Goal: Check status: Check status

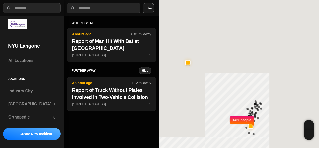
select select "*"
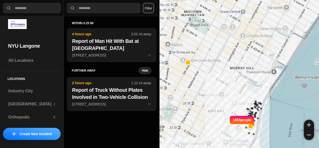
select select "*"
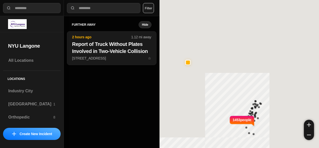
select select "*"
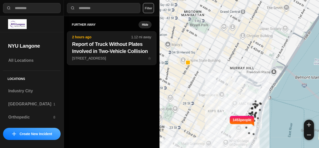
select select "*"
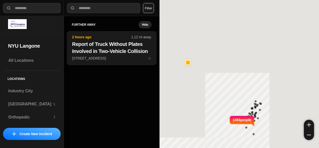
select select "*"
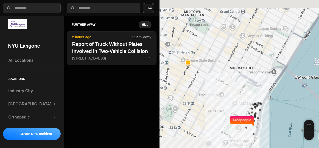
select select "*"
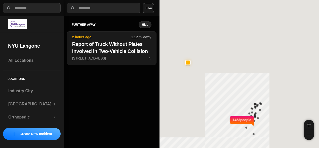
select select "*"
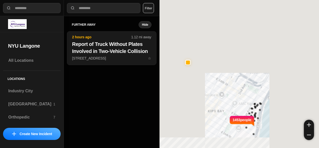
select select "*"
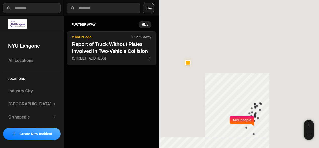
select select "*"
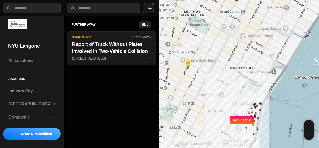
select select "*"
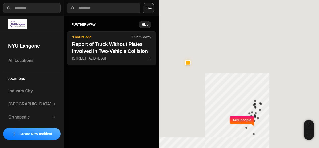
select select "*"
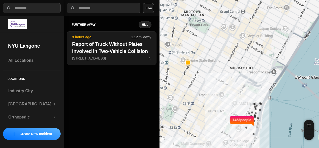
select select "*"
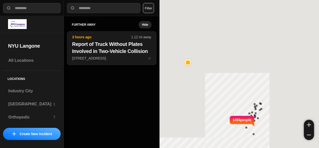
select select "*"
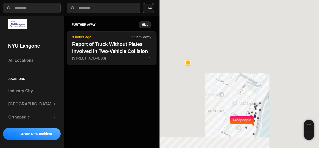
select select "*"
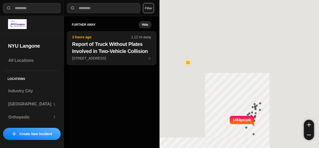
select select "*"
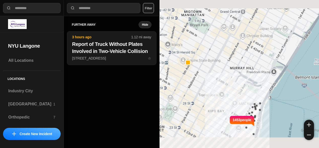
select select "*"
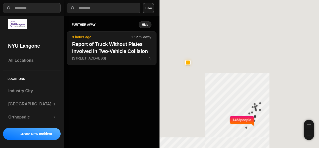
select select "*"
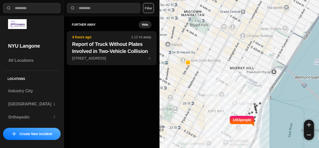
select select "*"
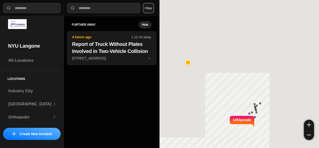
select select "*"
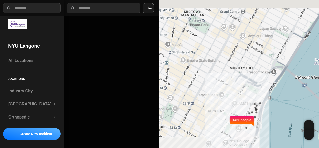
select select "*"
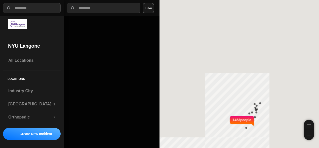
select select "*"
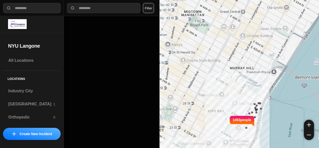
select select "*"
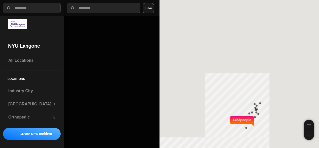
select select "*"
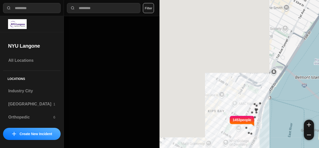
select select "*"
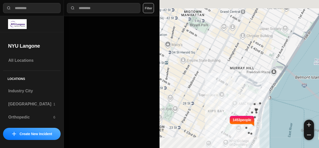
select select "*"
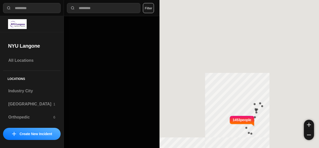
select select "*"
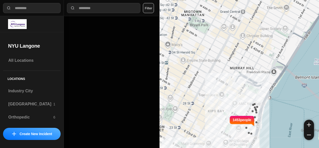
select select "*"
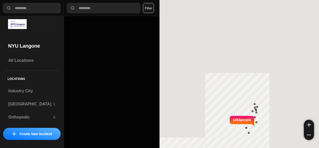
select select "*"
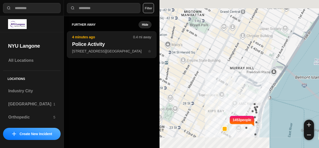
select select "*"
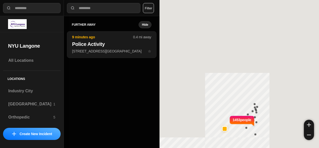
select select "*"
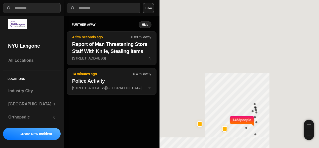
select select "*"
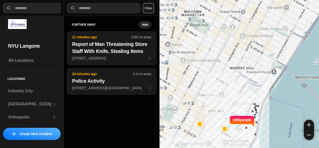
select select "*"
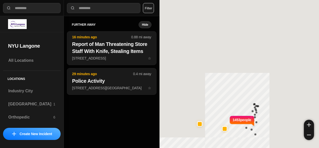
select select "*"
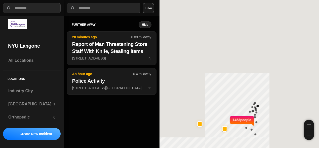
select select "*"
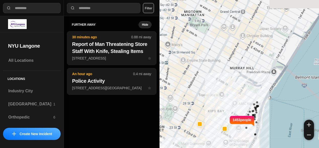
select select "*"
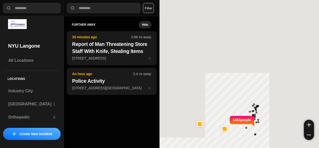
select select "*"
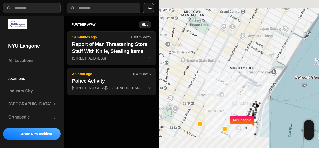
select select "*"
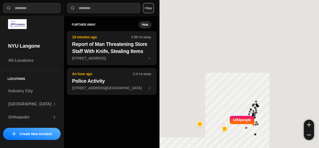
select select "*"
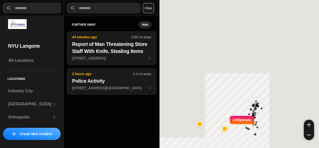
select select "*"
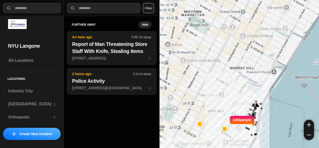
select select "*"
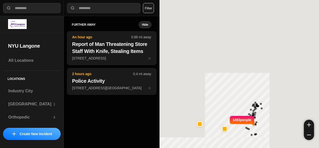
select select "*"
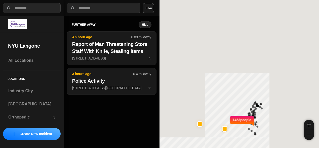
select select "*"
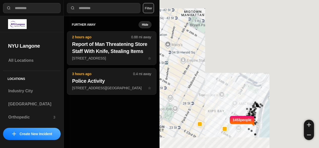
select select "*"
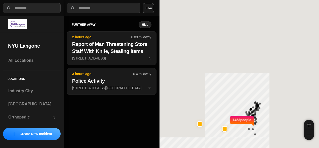
select select "*"
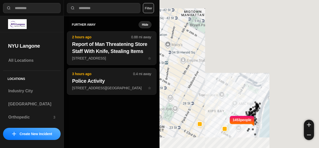
select select "*"
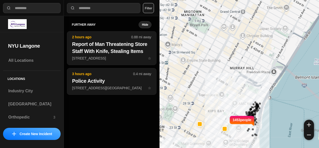
select select "*"
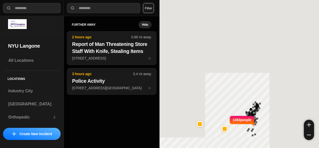
select select "*"
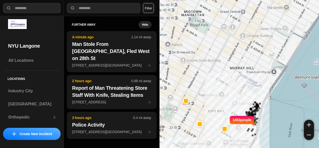
select select "*"
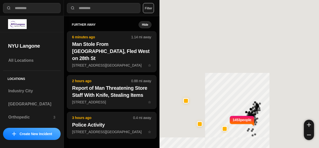
select select "*"
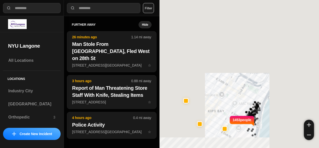
select select "*"
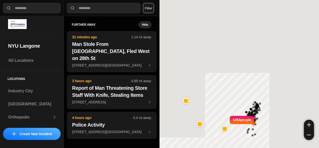
select select "*"
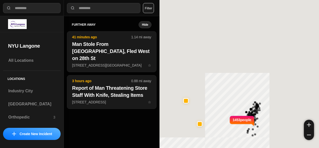
select select "*"
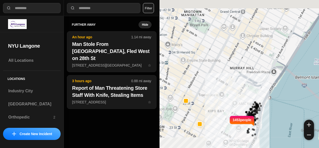
select select "*"
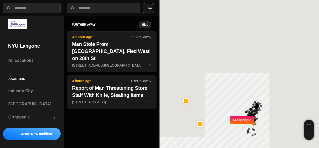
select select "*"
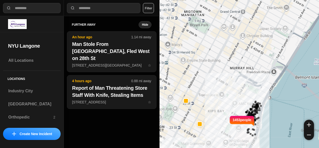
select select "*"
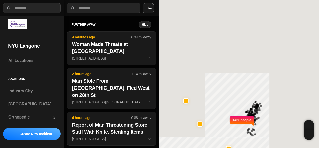
select select "*"
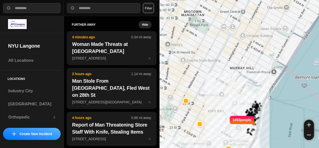
select select "*"
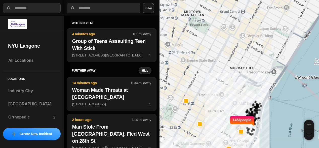
select select "*"
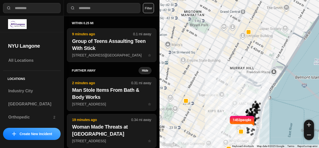
select select "*"
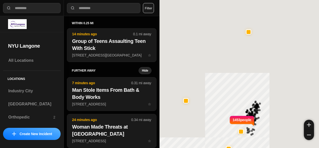
select select "*"
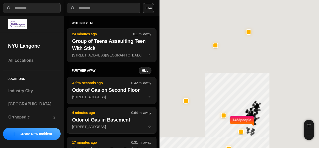
select select "*"
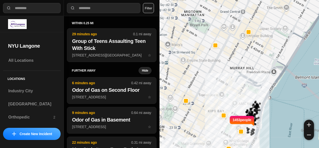
select select "*"
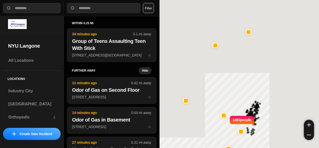
select select "*"
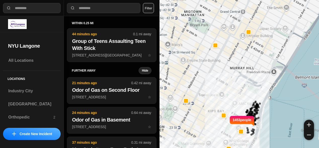
select select "*"
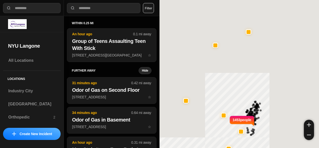
select select "*"
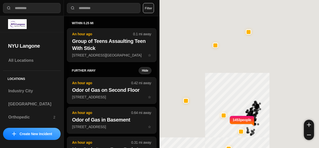
select select "*"
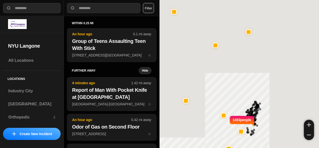
select select "*"
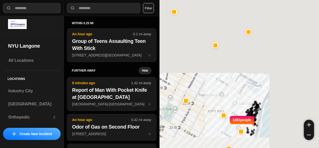
select select "*"
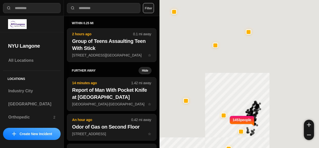
select select "*"
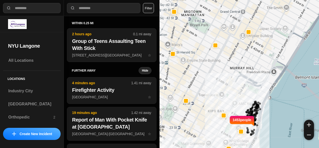
select select "*"
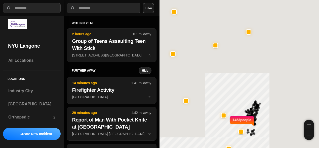
select select "*"
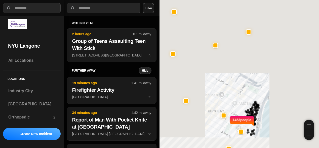
select select "*"
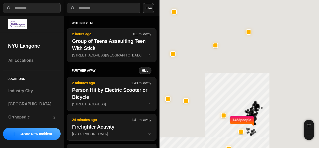
select select "*"
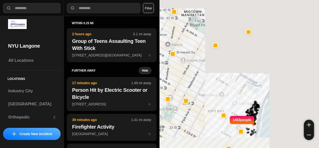
select select "*"
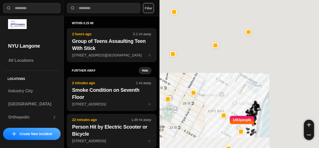
select select "*"
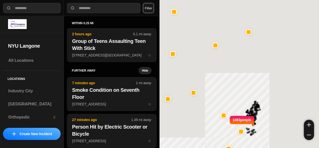
select select "*"
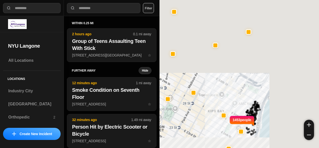
select select "*"
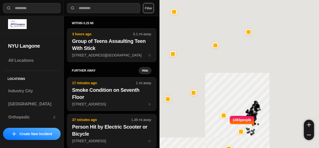
select select "*"
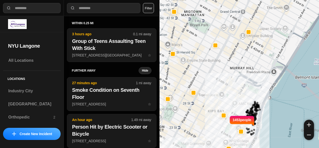
select select "*"
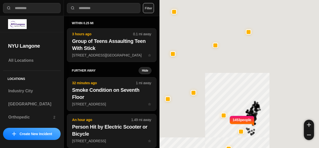
select select "*"
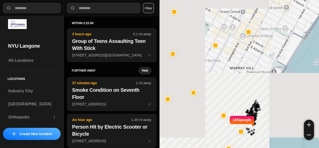
select select "*"
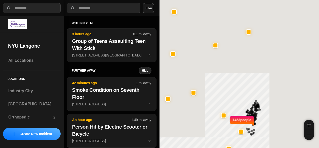
select select "*"
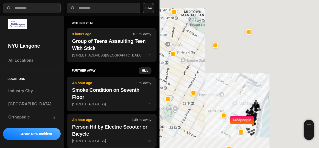
select select "*"
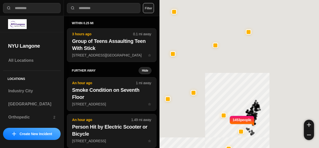
select select "*"
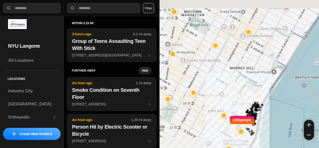
select select "*"
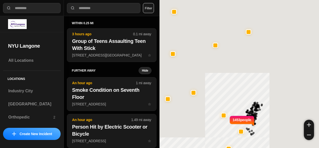
select select "*"
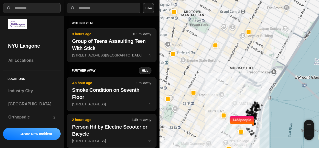
select select "*"
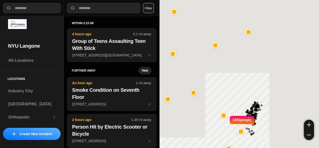
select select "*"
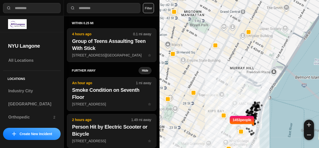
select select "*"
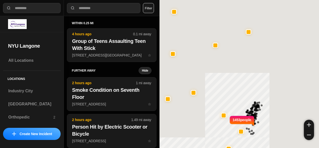
select select "*"
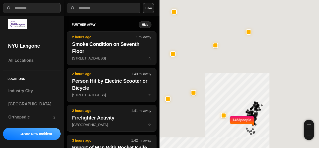
select select "*"
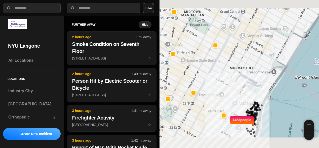
select select "*"
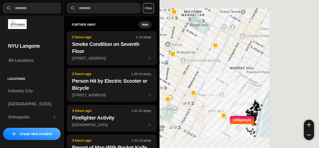
select select "*"
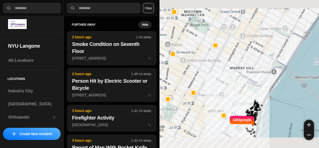
select select "*"
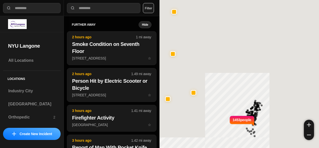
select select "*"
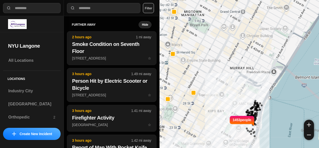
select select "*"
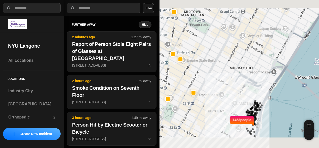
select select "*"
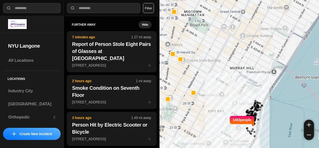
select select "*"
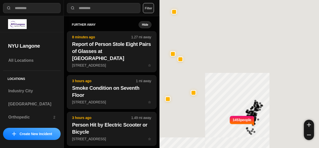
select select "*"
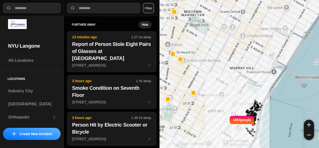
select select "*"
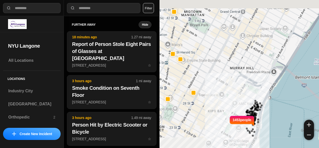
select select "*"
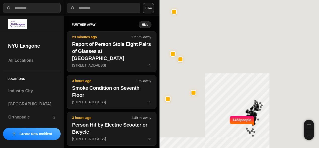
select select "*"
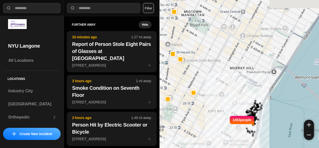
select select "*"
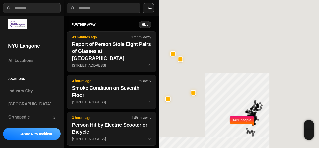
select select "*"
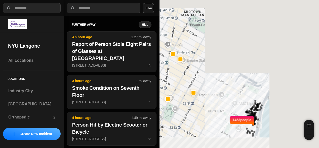
select select "*"
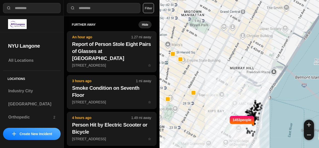
select select "*"
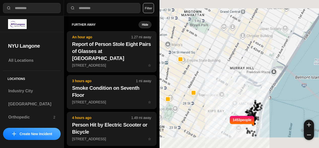
select select "*"
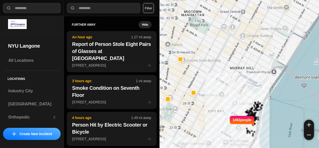
select select "*"
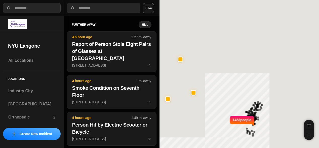
select select "*"
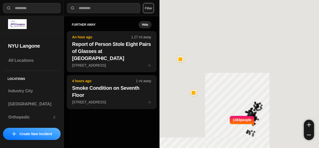
select select "*"
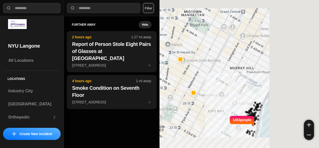
select select "*"
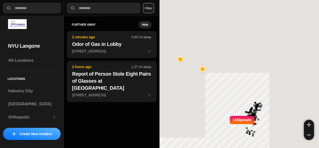
select select "*"
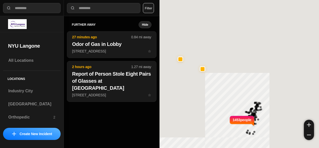
select select "*"
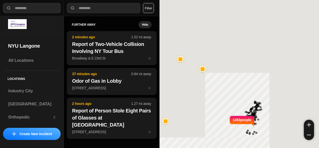
select select "*"
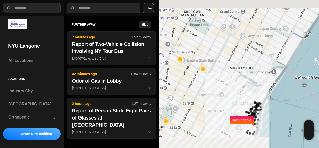
select select "*"
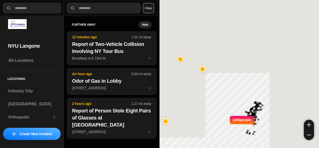
select select "*"
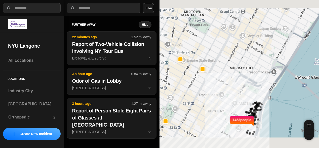
select select "*"
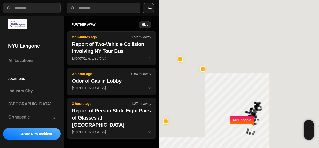
select select "*"
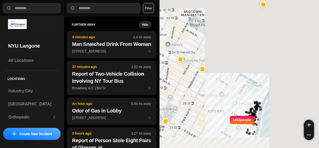
select select "*"
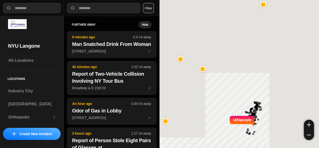
select select "*"
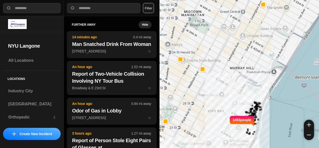
select select "*"
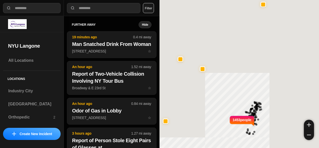
select select "*"
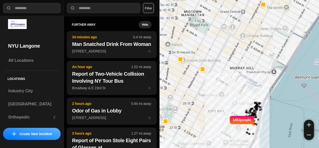
select select "*"
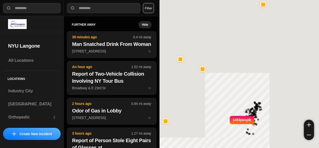
select select "*"
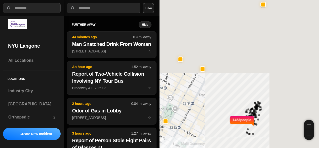
select select "*"
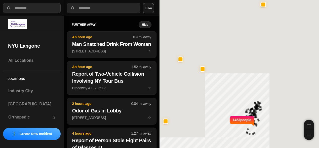
select select "*"
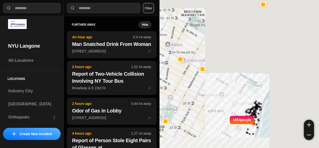
select select "*"
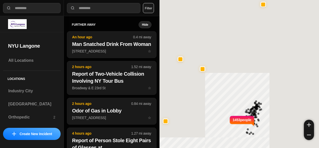
select select "*"
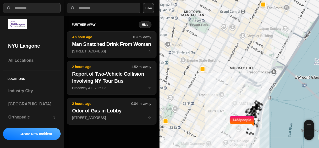
select select "*"
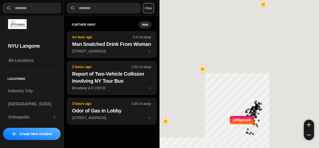
select select "*"
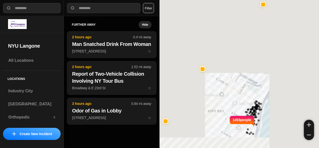
select select "*"
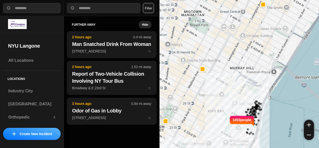
select select "*"
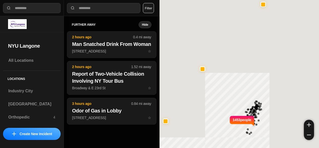
select select "*"
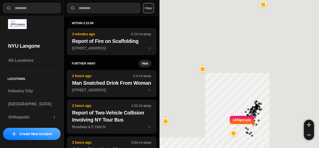
select select "*"
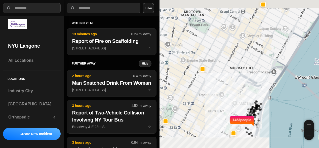
select select "*"
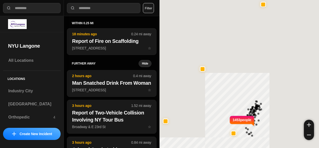
select select "*"
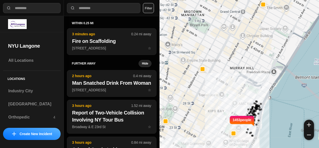
select select "*"
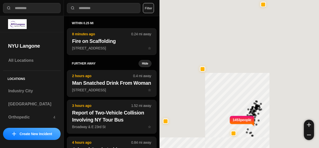
select select "*"
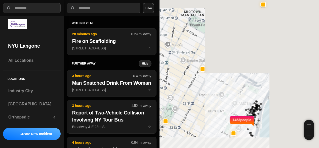
select select "*"
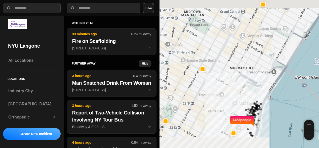
select select "*"
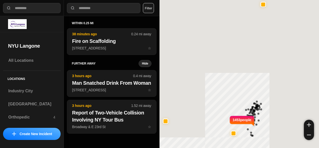
select select "*"
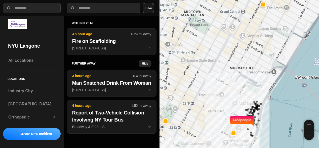
select select "*"
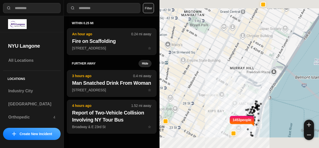
select select "*"
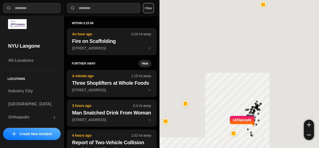
select select "*"
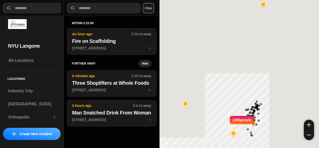
select select "*"
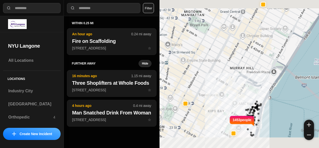
select select "*"
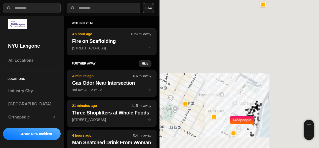
select select "*"
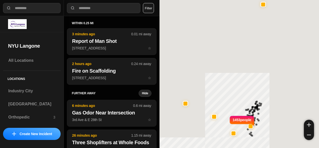
select select "*"
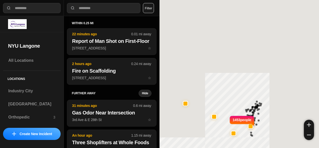
select select "*"
